Goal: Task Accomplishment & Management: Complete application form

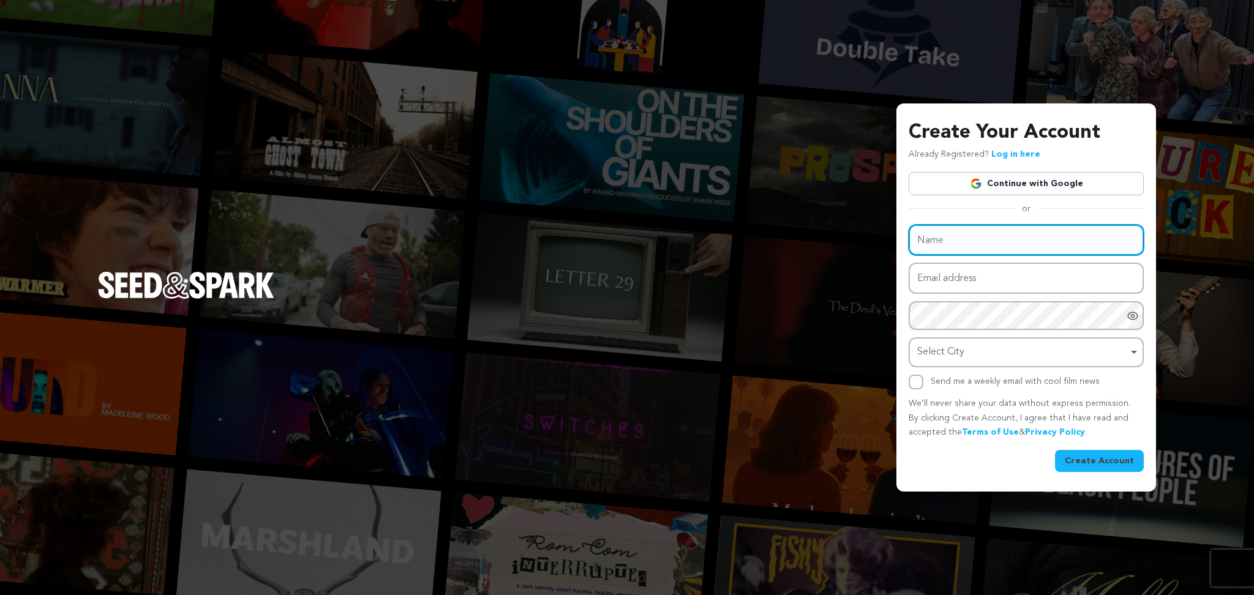
click at [929, 242] on input "Name" at bounding box center [1026, 240] width 235 height 31
paste input "MayPet Grooming"
type input "MayPet Grooming"
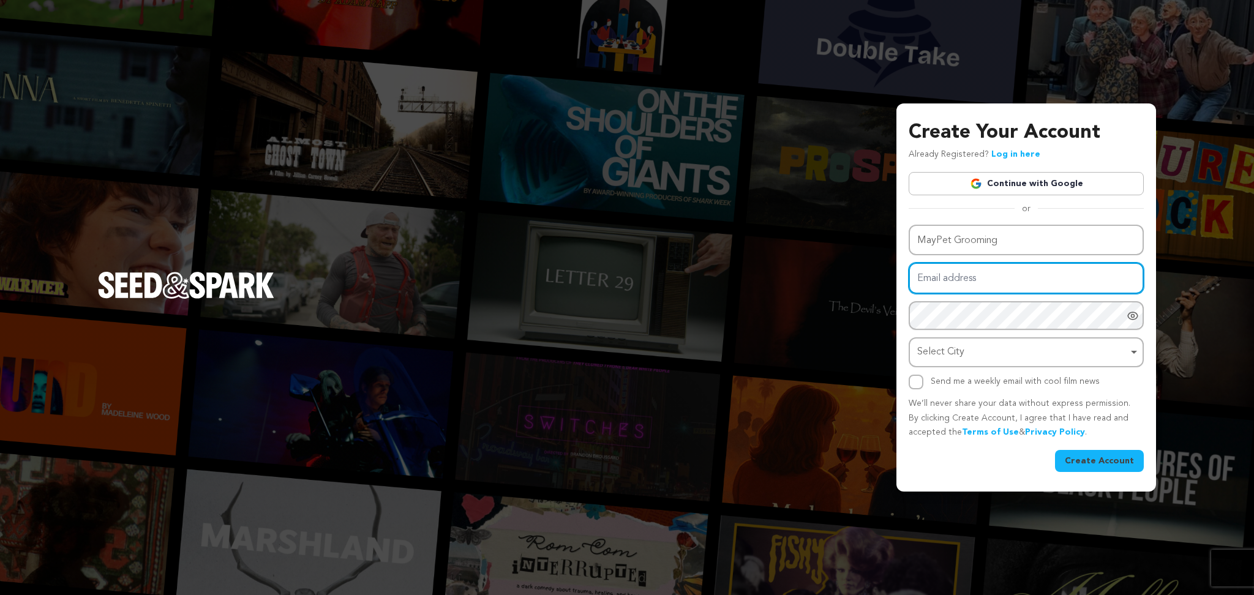
click at [947, 273] on input "Email address" at bounding box center [1026, 278] width 235 height 31
paste input "[EMAIL_ADDRESS][DOMAIN_NAME]"
type input "[EMAIL_ADDRESS][DOMAIN_NAME]"
click at [943, 297] on div "Name MayPet Grooming Email address [EMAIL_ADDRESS][DOMAIN_NAME] Password Passwo…" at bounding box center [1026, 307] width 235 height 165
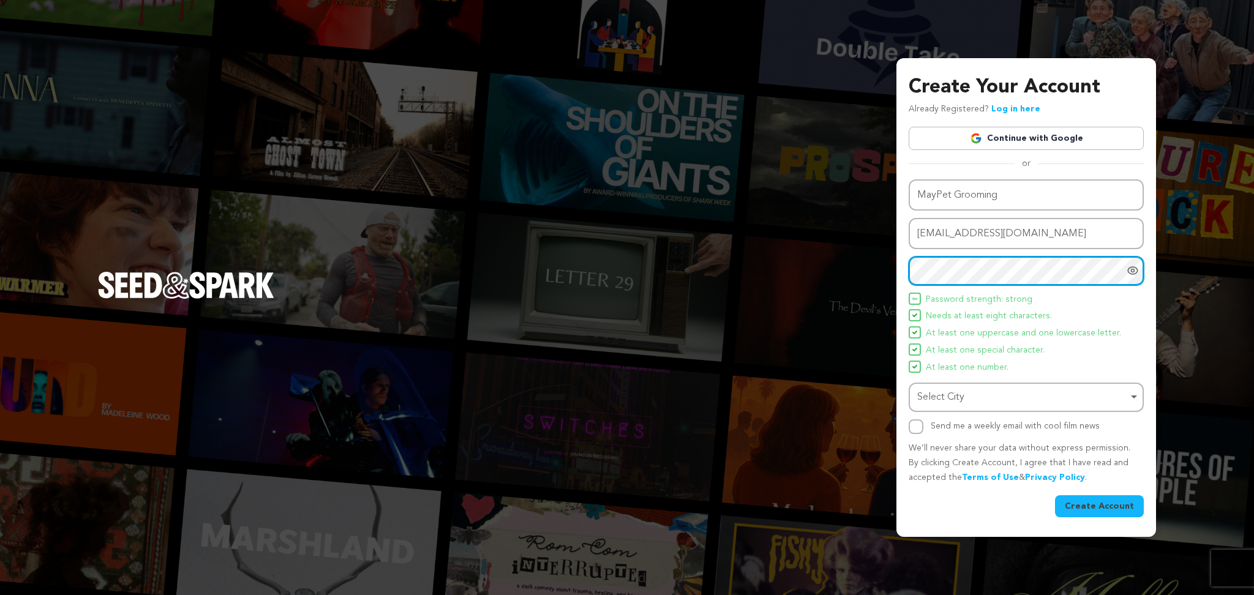
click at [954, 395] on div "Select City Remove item" at bounding box center [1022, 398] width 211 height 18
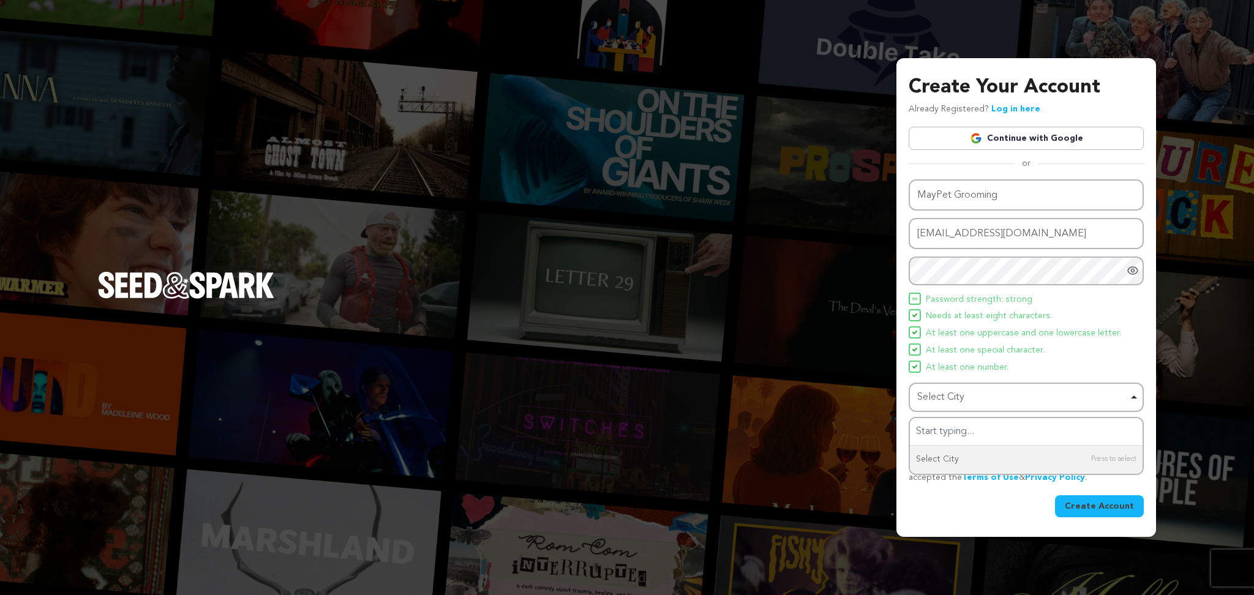
click at [937, 394] on div "Select City Remove item" at bounding box center [1022, 398] width 211 height 18
click at [936, 424] on label "Send me a weekly email with cool film news" at bounding box center [1015, 426] width 169 height 9
click at [923, 424] on input "Send me a weekly email with cool film news" at bounding box center [916, 426] width 15 height 15
checkbox input "true"
drag, startPoint x: 985, startPoint y: 377, endPoint x: 955, endPoint y: 385, distance: 31.0
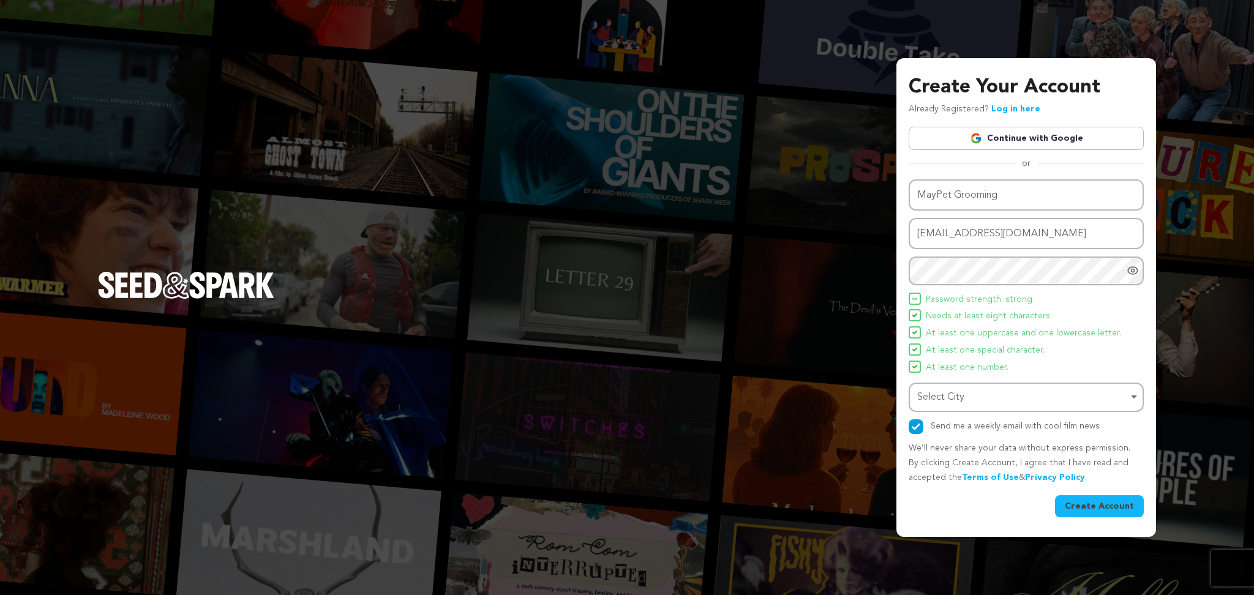
click at [985, 376] on div "Name MayPet Grooming Email address [EMAIL_ADDRESS][DOMAIN_NAME] Password Passwo…" at bounding box center [1026, 306] width 235 height 255
click at [856, 399] on div "Create Your Account Already Registered? Log in here Continue with Google or eyJ…" at bounding box center [627, 297] width 1254 height 595
drag, startPoint x: 1011, startPoint y: 392, endPoint x: 999, endPoint y: 392, distance: 12.3
click at [1011, 392] on div "Select City Select City Remove item Select City" at bounding box center [1026, 398] width 235 height 30
click at [998, 392] on div "Select City Remove item" at bounding box center [1022, 398] width 211 height 18
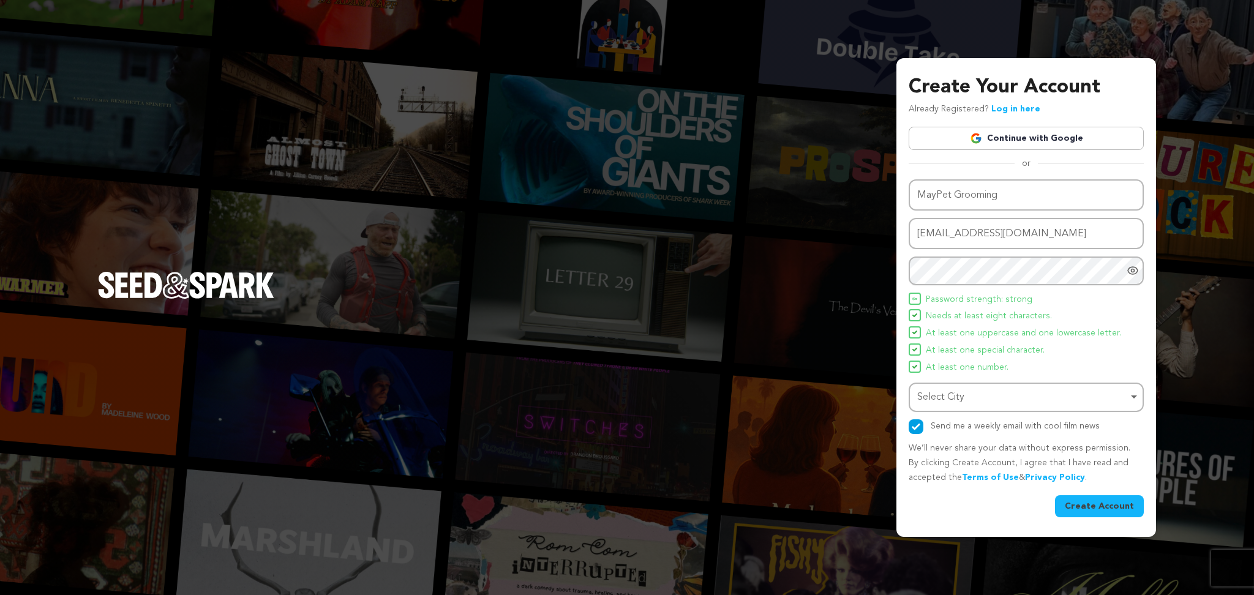
click at [946, 407] on div "Select City Select City Remove item Select City" at bounding box center [1026, 398] width 235 height 30
paste input "Chatelaine"
type input "Chatelaine"
click at [973, 407] on div "La Châtelaine, [GEOGRAPHIC_DATA] [GEOGRAPHIC_DATA], [GEOGRAPHIC_DATA] Remove it…" at bounding box center [1026, 398] width 235 height 30
click at [1081, 502] on button "Create Account" at bounding box center [1099, 506] width 89 height 22
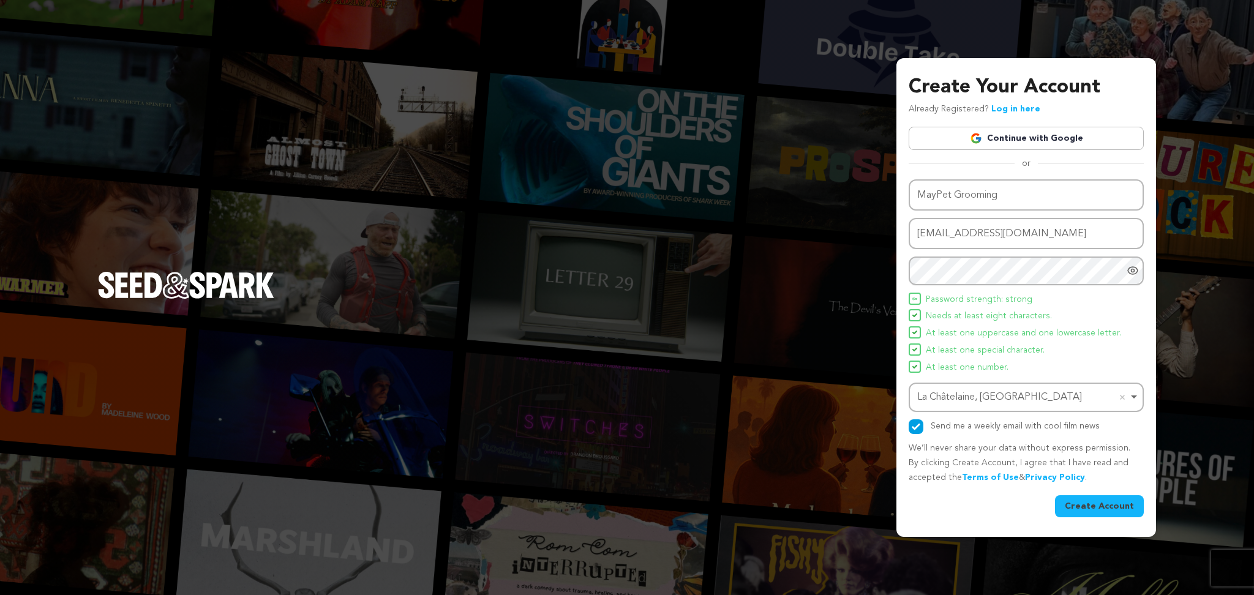
click at [1078, 502] on button "Create Account" at bounding box center [1099, 506] width 89 height 22
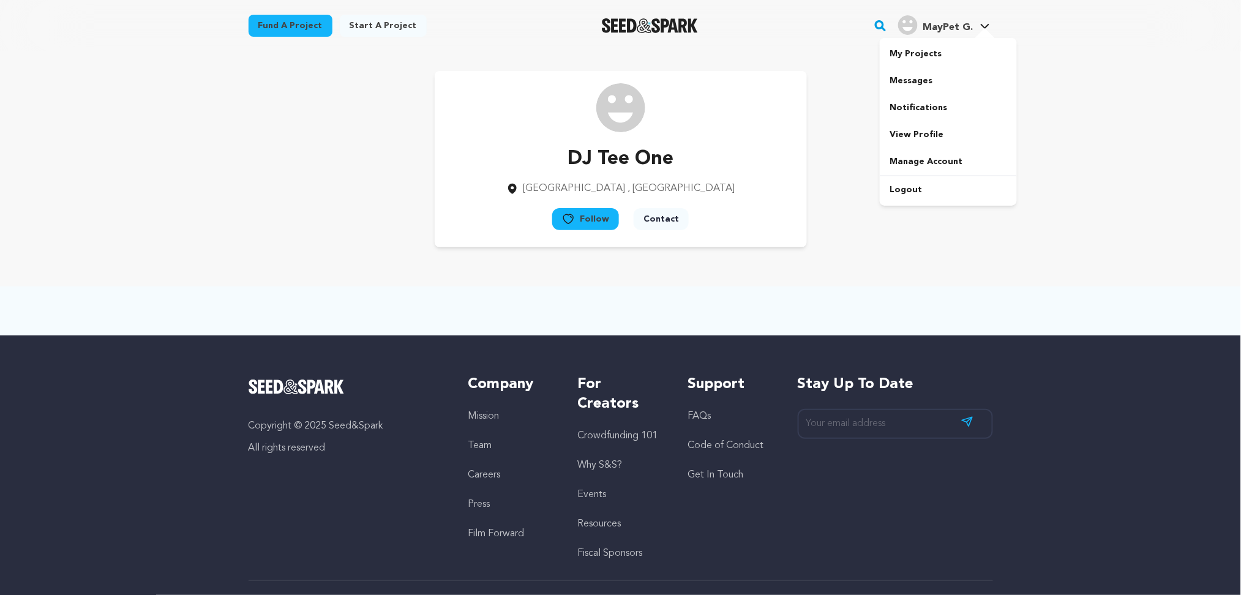
click at [947, 24] on span "MayPet G." at bounding box center [948, 28] width 50 height 10
